Goal: Task Accomplishment & Management: Use online tool/utility

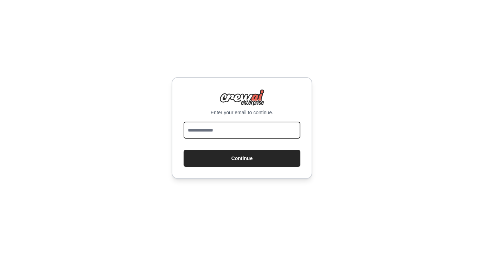
click at [249, 130] on input "email" at bounding box center [242, 129] width 117 height 17
type input "**********"
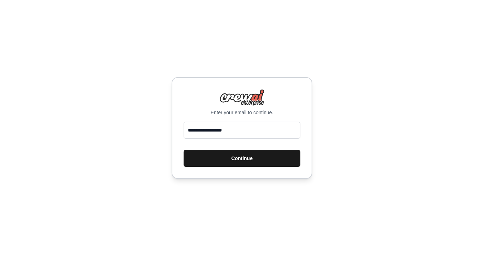
click at [245, 155] on button "Continue" at bounding box center [242, 158] width 117 height 17
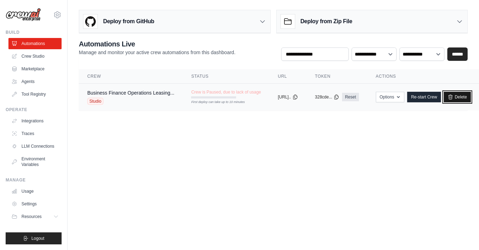
click at [453, 98] on icon at bounding box center [451, 97] width 6 height 6
click at [195, 98] on td "Crew is Paused, due to lack of usage First deploy can take up to 10 minutes" at bounding box center [226, 94] width 87 height 20
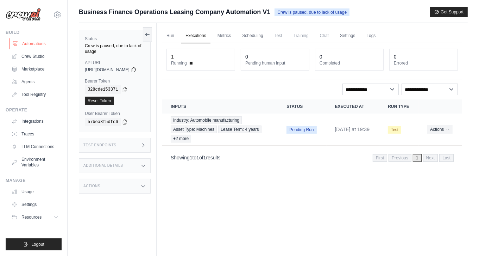
click at [24, 42] on link "Automations" at bounding box center [35, 43] width 53 height 11
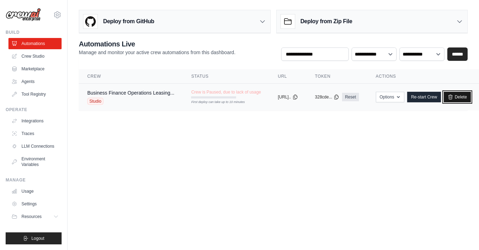
click at [471, 95] on link "Delete" at bounding box center [457, 97] width 27 height 11
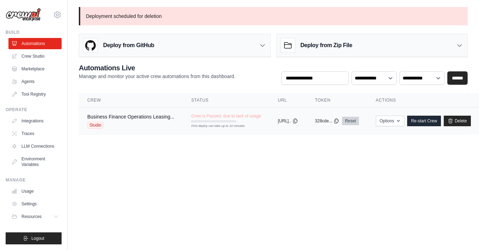
click at [359, 117] on link "Reset" at bounding box center [350, 121] width 17 height 8
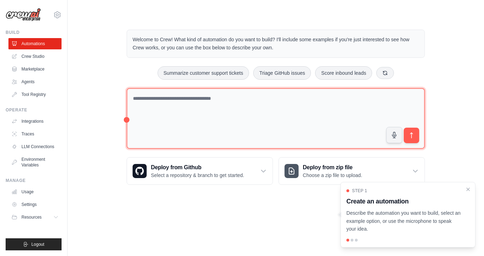
click at [216, 98] on textarea at bounding box center [276, 118] width 299 height 61
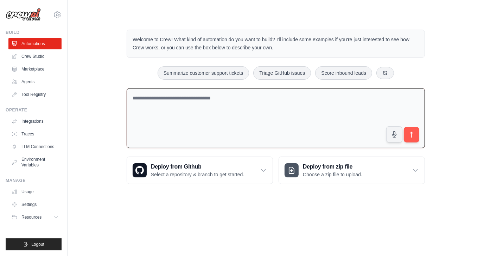
paste textarea "**********"
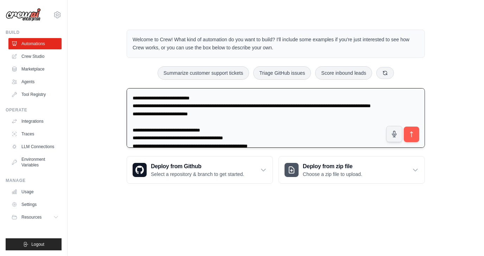
click at [299, 104] on textarea at bounding box center [276, 118] width 299 height 60
click at [134, 120] on textarea at bounding box center [276, 118] width 299 height 60
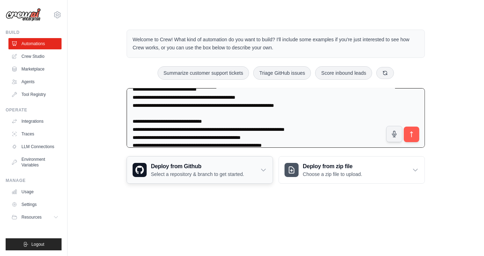
scroll to position [233, 0]
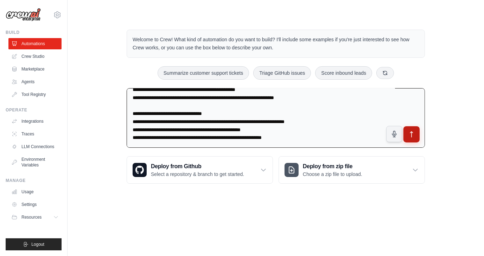
type textarea "**********"
click at [413, 131] on icon "submit" at bounding box center [411, 134] width 7 height 7
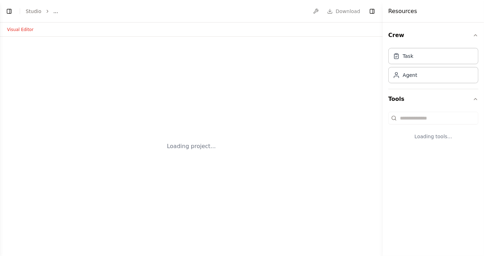
select select "****"
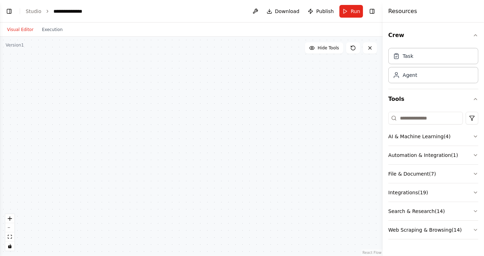
scroll to position [167, 0]
click at [22, 29] on button "Visual Editor" at bounding box center [20, 29] width 35 height 8
click at [354, 8] on span "Run" at bounding box center [356, 11] width 10 height 7
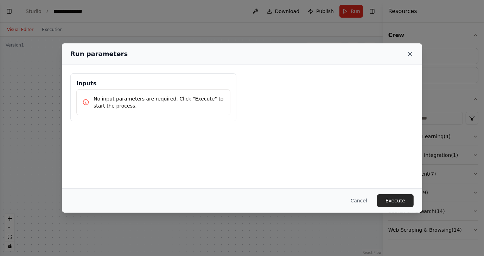
click at [411, 52] on icon at bounding box center [410, 53] width 7 height 7
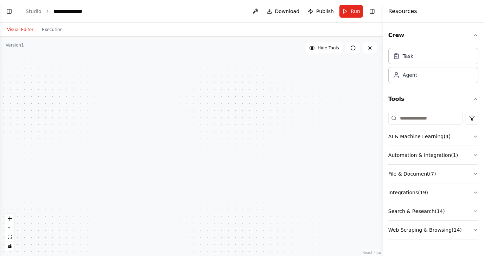
scroll to position [344, 0]
click at [414, 75] on div "Agent" at bounding box center [410, 74] width 14 height 7
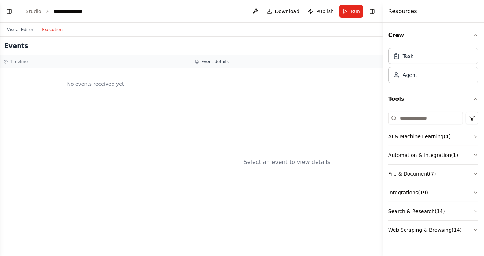
click at [51, 30] on button "Execution" at bounding box center [52, 29] width 29 height 8
click at [66, 10] on div "**********" at bounding box center [71, 11] width 35 height 7
click at [424, 134] on button "AI & Machine Learning ( 4 )" at bounding box center [434, 136] width 90 height 18
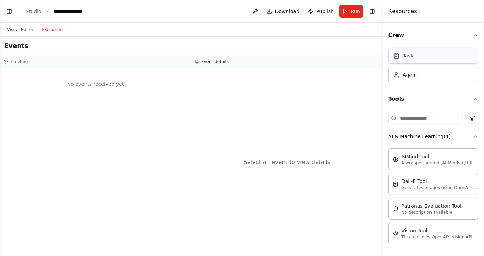
click at [408, 59] on div "Task" at bounding box center [434, 56] width 90 height 16
click at [259, 9] on button at bounding box center [255, 11] width 11 height 13
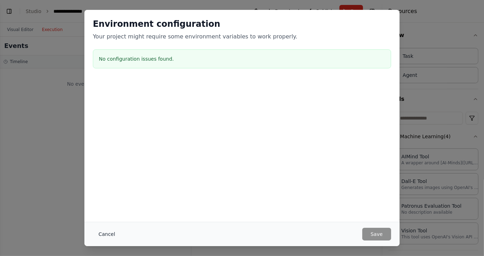
click at [112, 231] on button "Cancel" at bounding box center [107, 233] width 28 height 13
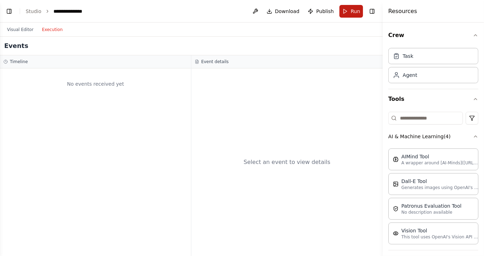
click at [358, 7] on button "Run" at bounding box center [352, 11] width 24 height 13
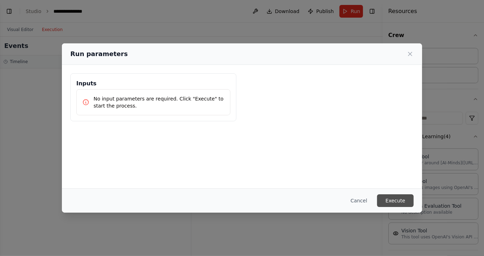
click at [396, 200] on button "Execute" at bounding box center [395, 200] width 37 height 13
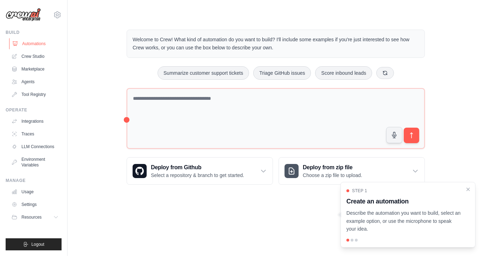
click at [29, 42] on link "Automations" at bounding box center [35, 43] width 53 height 11
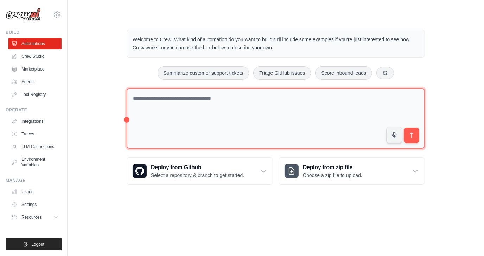
click at [181, 100] on textarea at bounding box center [276, 118] width 299 height 61
paste textarea "**********"
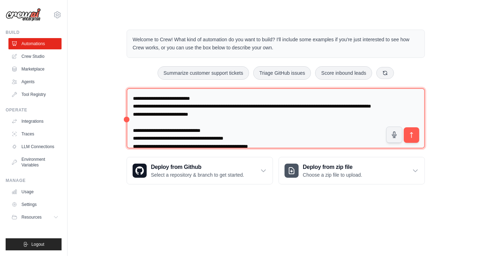
drag, startPoint x: 155, startPoint y: 120, endPoint x: 131, endPoint y: 120, distance: 23.2
click at [131, 120] on textarea at bounding box center [276, 118] width 299 height 60
click at [393, 104] on textarea at bounding box center [276, 118] width 299 height 60
click at [146, 112] on textarea at bounding box center [276, 118] width 299 height 60
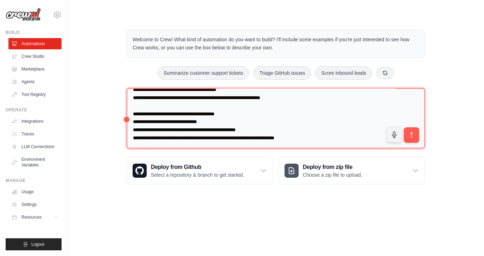
scroll to position [232, 0]
drag, startPoint x: 133, startPoint y: 96, endPoint x: 328, endPoint y: 136, distance: 198.9
click at [328, 136] on textarea at bounding box center [276, 118] width 299 height 60
type textarea "**********"
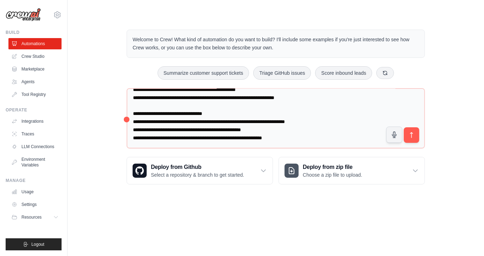
click at [261, 217] on body "vivektk16@gmail.com Settings Build Automations Crew Studio" at bounding box center [242, 128] width 484 height 256
click at [414, 133] on icon "submit" at bounding box center [411, 134] width 7 height 7
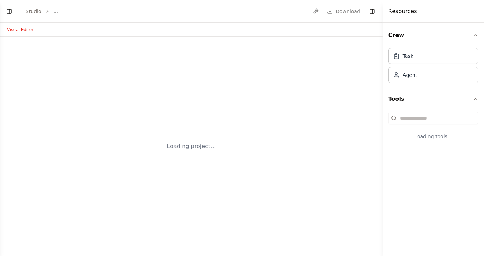
select select "****"
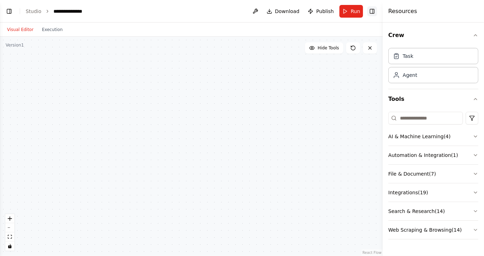
scroll to position [92, 0]
click at [372, 8] on button "Toggle Right Sidebar" at bounding box center [373, 11] width 10 height 10
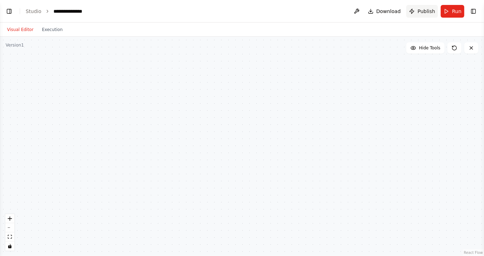
scroll to position [138, 0]
click at [473, 9] on button "Toggle Right Sidebar" at bounding box center [474, 11] width 10 height 10
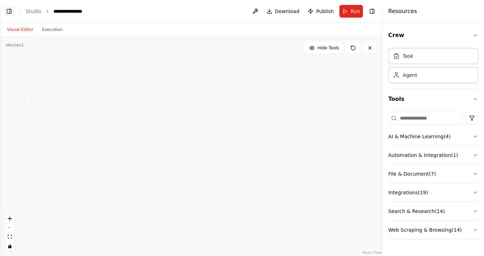
click at [11, 11] on button "Toggle Left Sidebar" at bounding box center [9, 11] width 10 height 10
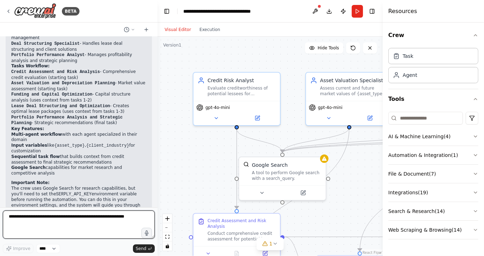
scroll to position [777, 0]
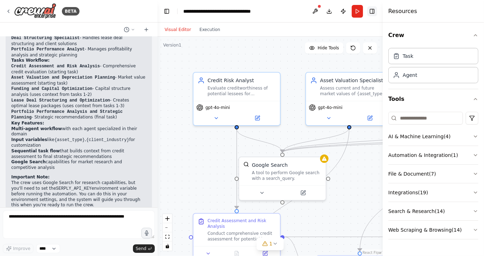
click at [372, 9] on button "Toggle Right Sidebar" at bounding box center [373, 11] width 10 height 10
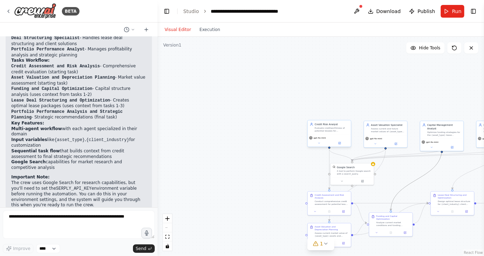
drag, startPoint x: 419, startPoint y: 177, endPoint x: 316, endPoint y: 122, distance: 116.1
click at [291, 86] on div ".deletable-edge-delete-btn { width: 20px; height: 20px; border: 0px solid #ffff…" at bounding box center [321, 146] width 327 height 219
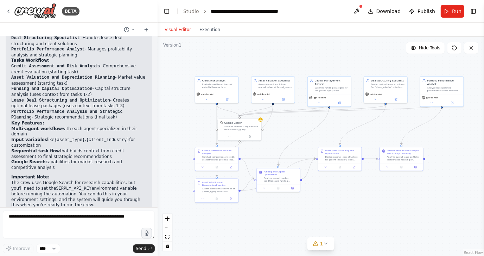
drag, startPoint x: 401, startPoint y: 186, endPoint x: 288, endPoint y: 142, distance: 121.1
click at [288, 142] on div ".deletable-edge-delete-btn { width: 20px; height: 20px; border: 0px solid #ffff…" at bounding box center [321, 146] width 327 height 219
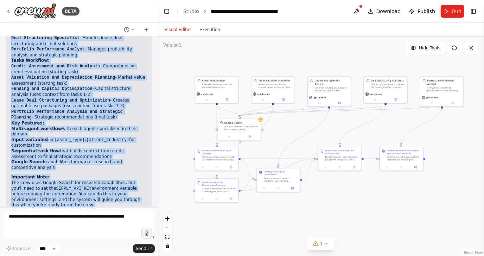
drag, startPoint x: 12, startPoint y: 60, endPoint x: 82, endPoint y: 190, distance: 147.6
click at [82, 190] on div "Perfect! I've created a comprehensive Business Finance Leasing Analysis Crew th…" at bounding box center [78, 104] width 135 height 253
copy div "Perfect! I've created a comprehensive Business Finance Leasing Analysis Crew th…"
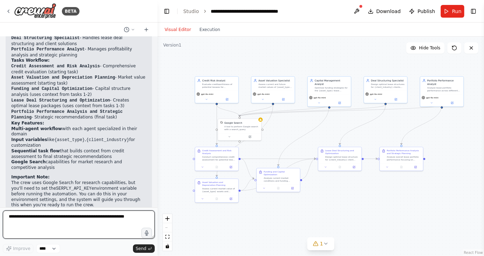
click at [50, 221] on textarea at bounding box center [79, 224] width 152 height 28
type textarea "*****"
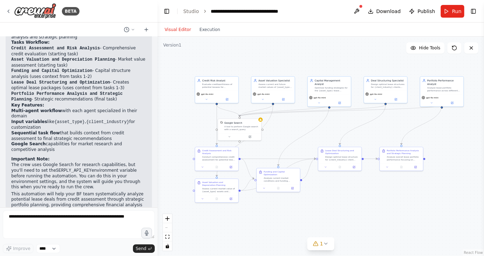
scroll to position [819, 0]
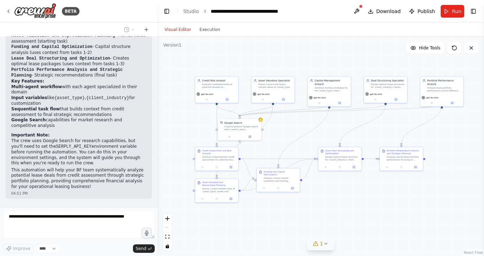
click at [325, 243] on icon at bounding box center [326, 243] width 3 height 1
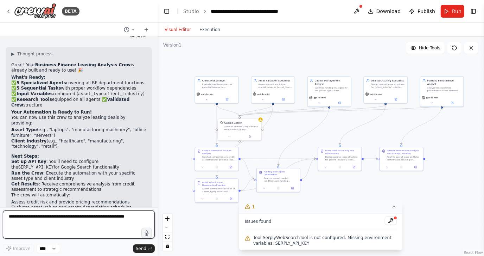
scroll to position [1004, 0]
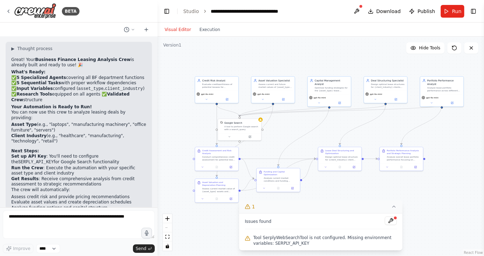
click at [394, 205] on icon at bounding box center [394, 206] width 6 height 6
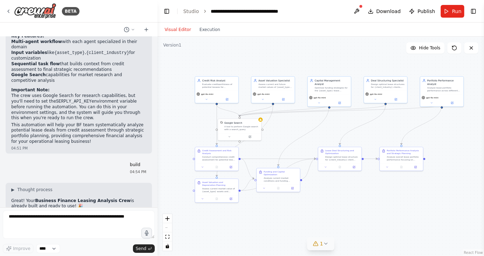
scroll to position [934, 0]
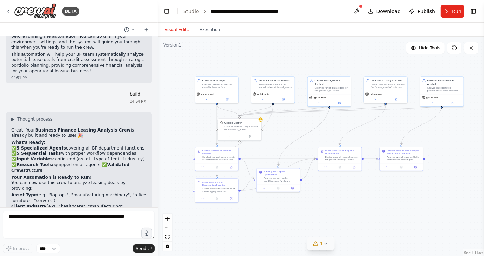
drag, startPoint x: 12, startPoint y: 95, endPoint x: 41, endPoint y: 141, distance: 53.8
click at [48, 152] on div "▶ Thought process Great! Your Business Finance Leasing Analysis Crew is already…" at bounding box center [78, 215] width 135 height 196
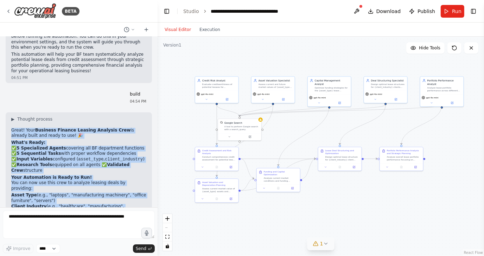
drag, startPoint x: 12, startPoint y: 93, endPoint x: 95, endPoint y: 202, distance: 137.1
click at [95, 202] on div "▶ Thought process Great! Your Business Finance Leasing Analysis Crew is already…" at bounding box center [78, 215] width 135 height 196
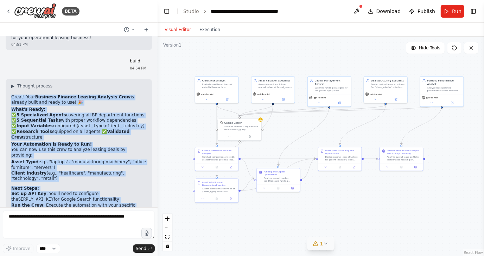
scroll to position [1004, 0]
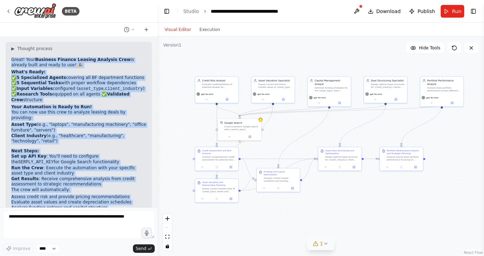
click at [42, 226] on p "Your automation is complete and ready for production use! Would you like me to …" at bounding box center [78, 234] width 135 height 17
copy div "Great! Your Business Finance Leasing Analysis Crew is already built and ready t…"
click at [325, 243] on icon at bounding box center [326, 243] width 6 height 6
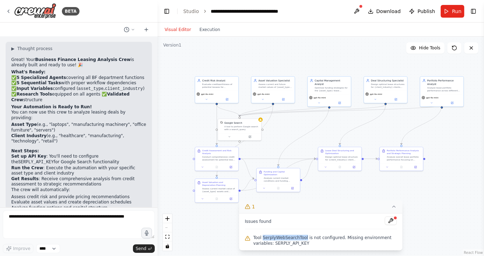
drag, startPoint x: 263, startPoint y: 237, endPoint x: 302, endPoint y: 239, distance: 39.1
click at [302, 239] on span "Tool SerplyWebSearchTool is not configured. Missing environment variables: SERP…" at bounding box center [325, 239] width 144 height 11
click at [391, 219] on button at bounding box center [391, 220] width 12 height 8
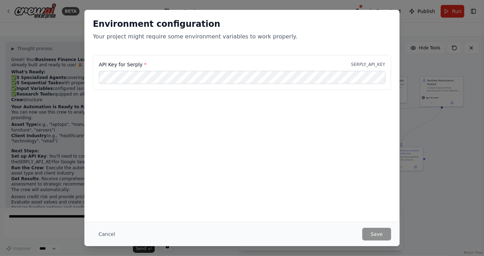
type input "**********"
click at [375, 232] on button "Save" at bounding box center [377, 233] width 29 height 13
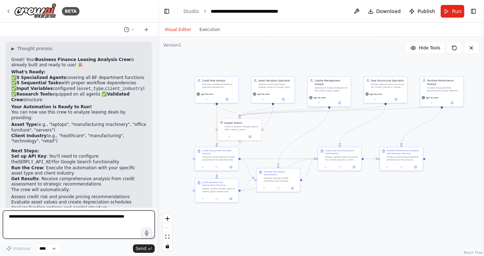
click at [106, 215] on textarea at bounding box center [79, 224] width 152 height 28
type textarea "*****"
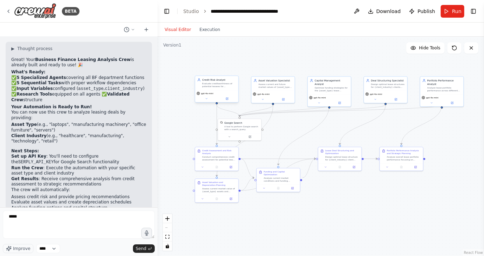
click at [206, 101] on div "gpt-4o-mini" at bounding box center [216, 96] width 43 height 12
click at [206, 97] on icon at bounding box center [206, 98] width 3 height 3
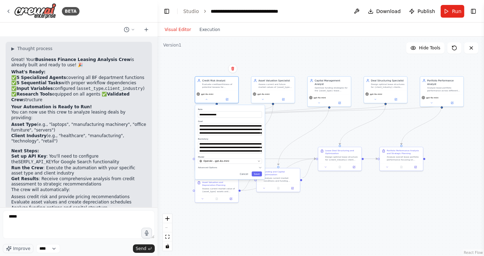
click at [297, 60] on div "**********" at bounding box center [321, 146] width 327 height 219
click at [381, 227] on div "**********" at bounding box center [321, 146] width 327 height 219
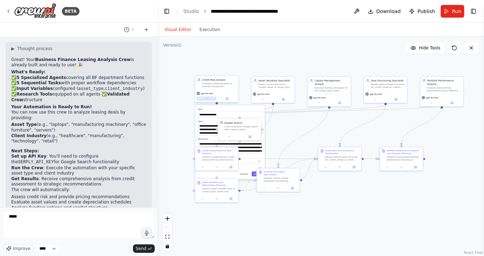
click at [207, 98] on icon at bounding box center [206, 98] width 3 height 3
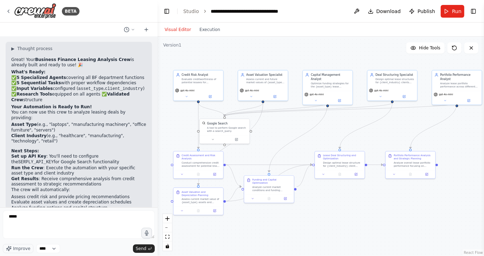
drag, startPoint x: 391, startPoint y: 199, endPoint x: 397, endPoint y: 213, distance: 15.9
click at [397, 213] on div ".deletable-edge-delete-btn { width: 20px; height: 20px; border: 0px solid #ffff…" at bounding box center [321, 146] width 327 height 219
click at [207, 31] on button "Execution" at bounding box center [209, 29] width 29 height 8
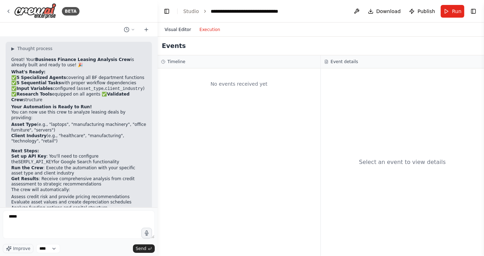
click at [175, 27] on button "Visual Editor" at bounding box center [178, 29] width 35 height 8
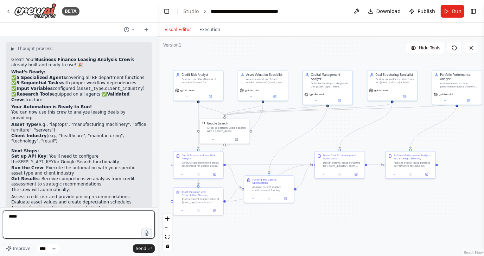
click at [29, 218] on textarea "*****" at bounding box center [79, 224] width 152 height 28
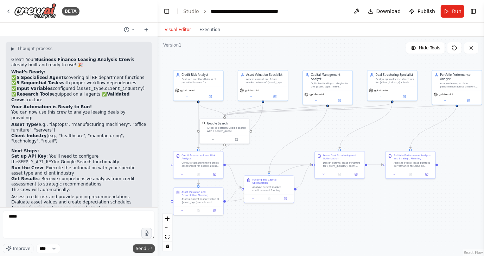
click at [143, 247] on span "Send" at bounding box center [141, 248] width 11 height 6
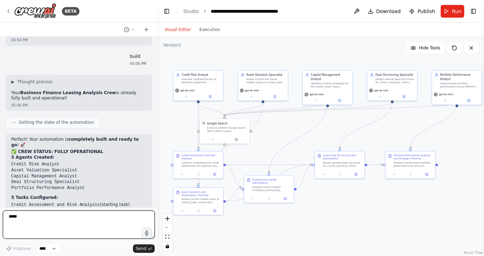
scroll to position [1199, 0]
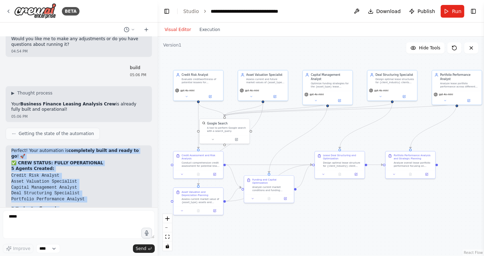
drag, startPoint x: 12, startPoint y: 101, endPoint x: 70, endPoint y: 164, distance: 86.2
click at [70, 164] on div "Perfect! Your automation is completely built and ready to go ! 🚀 ✅ CREW STATUS:…" at bounding box center [78, 254] width 135 height 213
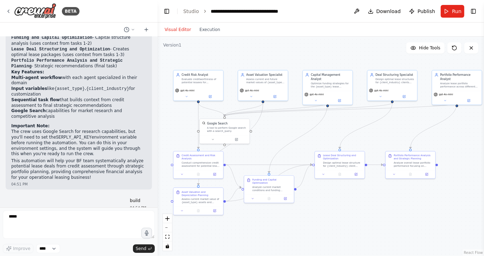
scroll to position [812, 0]
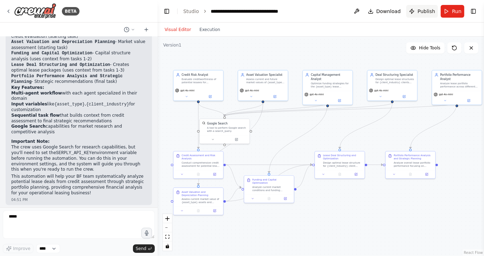
click at [425, 11] on span "Publish" at bounding box center [427, 11] width 18 height 7
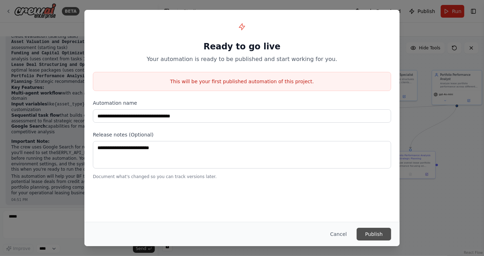
click at [375, 232] on button "Publish" at bounding box center [374, 233] width 35 height 13
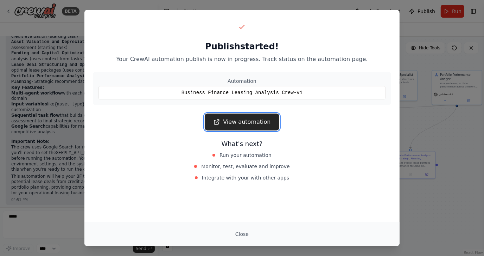
click at [234, 121] on link "View automation" at bounding box center [242, 121] width 74 height 17
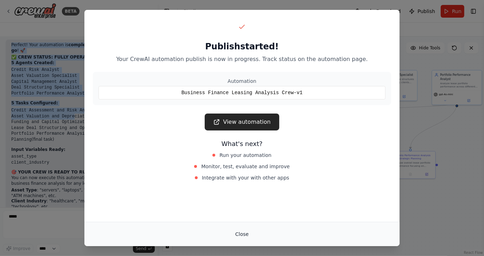
click at [244, 232] on button "Close" at bounding box center [242, 233] width 25 height 13
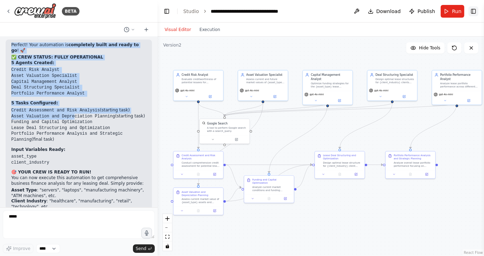
click at [475, 12] on button "Toggle Right Sidebar" at bounding box center [474, 11] width 10 height 10
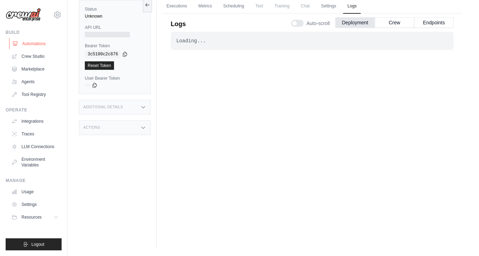
click at [38, 40] on link "Automations" at bounding box center [35, 43] width 53 height 11
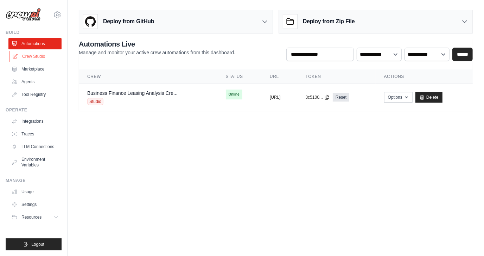
click at [36, 55] on link "Crew Studio" at bounding box center [35, 56] width 53 height 11
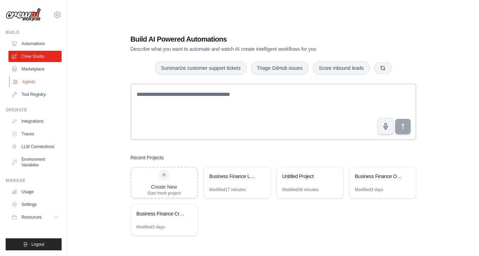
click at [26, 82] on link "Agents" at bounding box center [35, 81] width 53 height 11
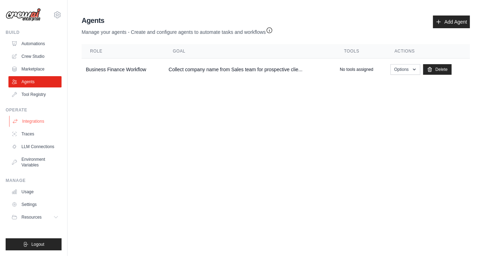
click at [31, 119] on link "Integrations" at bounding box center [35, 120] width 53 height 11
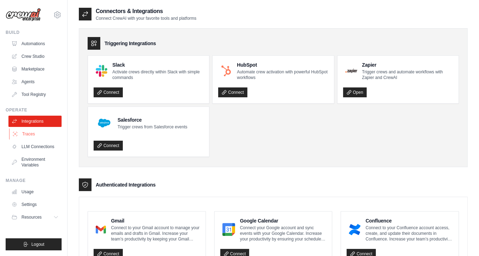
click at [24, 133] on link "Traces" at bounding box center [35, 133] width 53 height 11
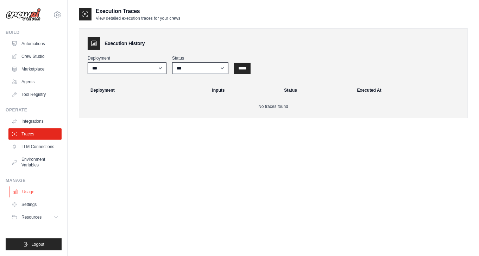
click at [29, 189] on link "Usage" at bounding box center [35, 191] width 53 height 11
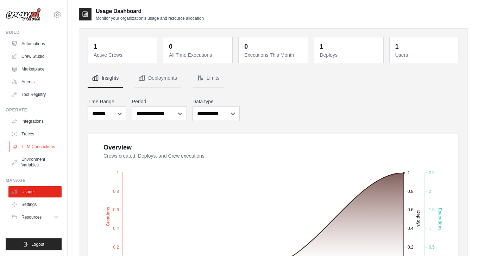
click at [24, 143] on link "LLM Connections" at bounding box center [35, 146] width 53 height 11
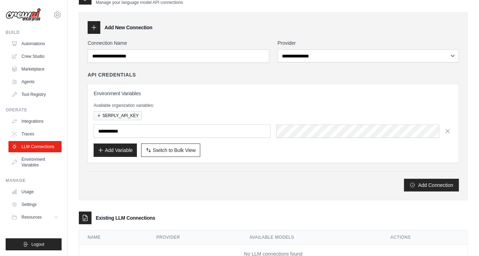
scroll to position [4, 0]
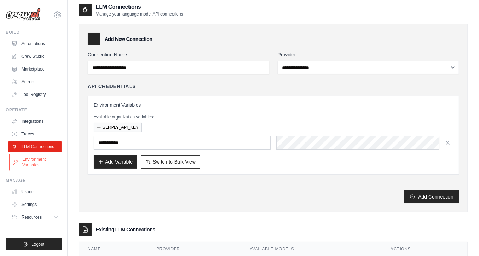
click at [24, 159] on link "Environment Variables" at bounding box center [35, 161] width 53 height 17
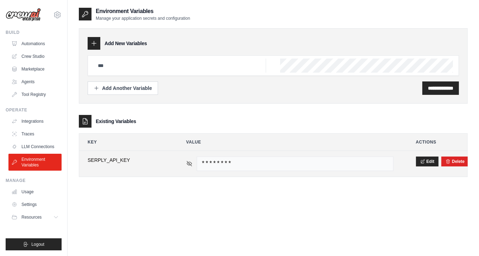
click at [189, 163] on icon at bounding box center [189, 163] width 1 height 1
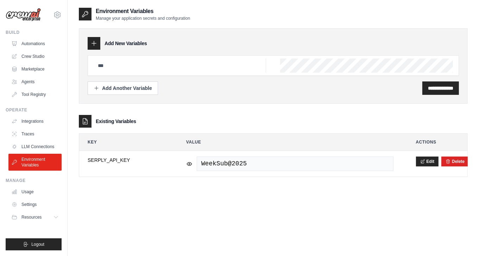
click at [245, 221] on div "**********" at bounding box center [273, 135] width 389 height 256
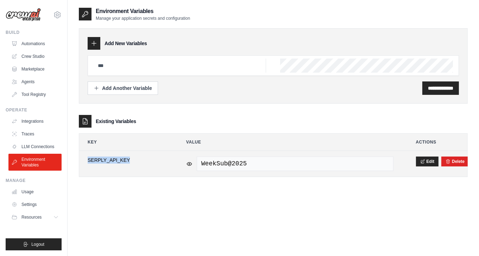
drag, startPoint x: 130, startPoint y: 159, endPoint x: 87, endPoint y: 159, distance: 42.6
click at [87, 159] on td "**********" at bounding box center [125, 164] width 93 height 26
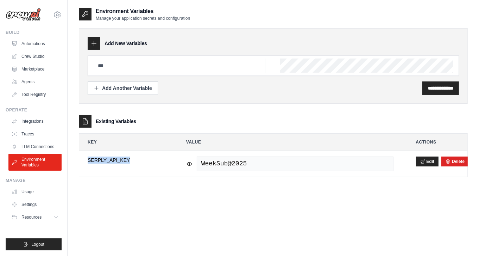
copy span "SERPLY_API_KEY"
click at [199, 201] on div "**********" at bounding box center [273, 135] width 389 height 256
click at [175, 240] on div "**********" at bounding box center [273, 135] width 389 height 256
click at [27, 192] on link "Usage" at bounding box center [35, 191] width 53 height 11
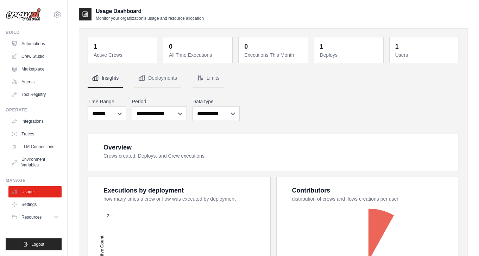
click at [29, 203] on link "Settings" at bounding box center [34, 204] width 53 height 11
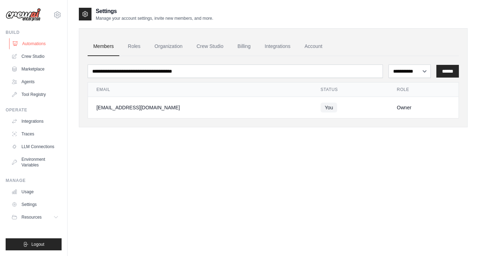
click at [30, 43] on link "Automations" at bounding box center [35, 43] width 53 height 11
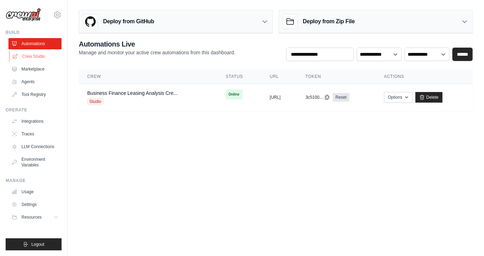
click at [34, 56] on link "Crew Studio" at bounding box center [35, 56] width 53 height 11
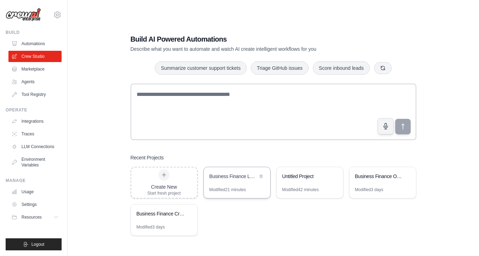
click at [223, 177] on div "Business Finance Leasing Analysis Crew" at bounding box center [233, 176] width 48 height 7
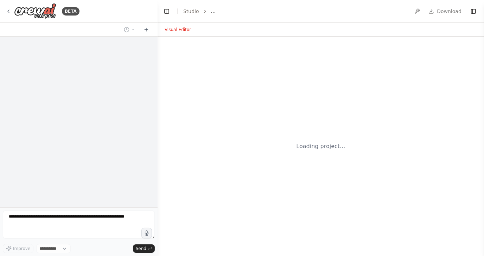
select select "****"
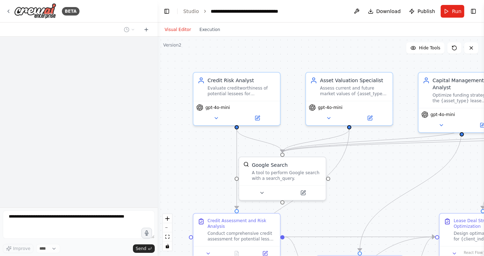
scroll to position [1305, 0]
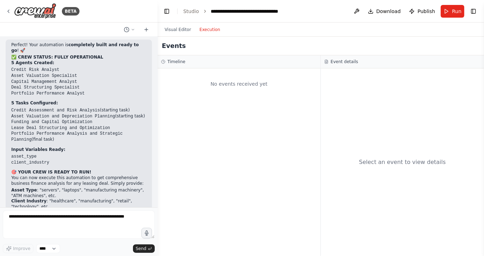
click at [206, 30] on button "Execution" at bounding box center [209, 29] width 29 height 8
